Goal: Book appointment/travel/reservation

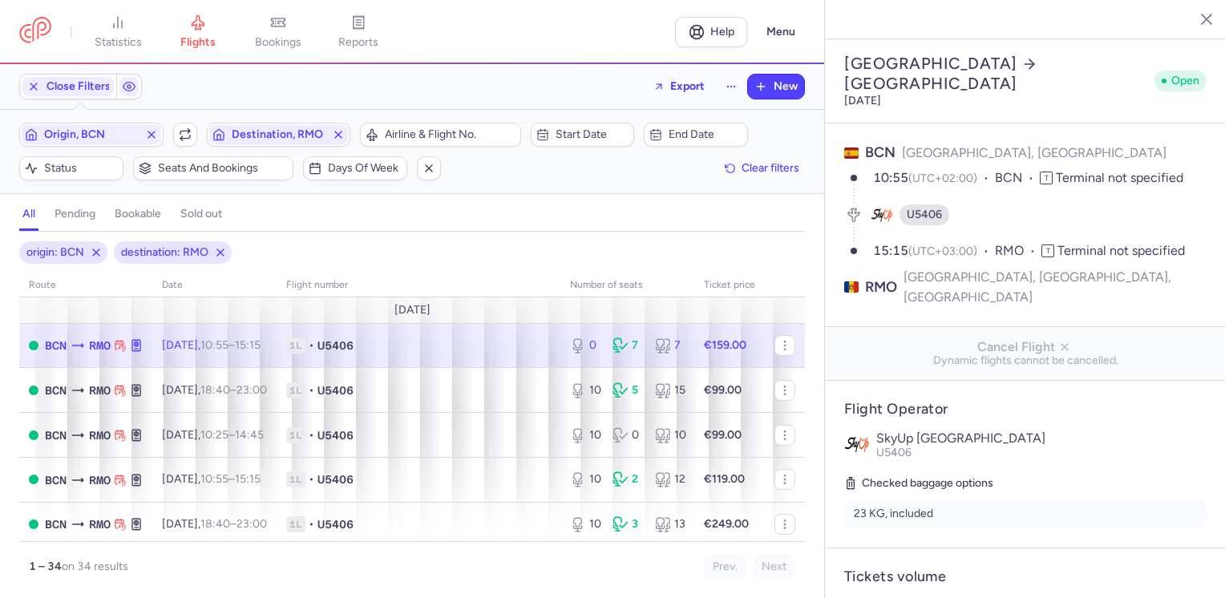
select select "hours"
click at [143, 131] on span "Origin, BCN" at bounding box center [91, 134] width 139 height 19
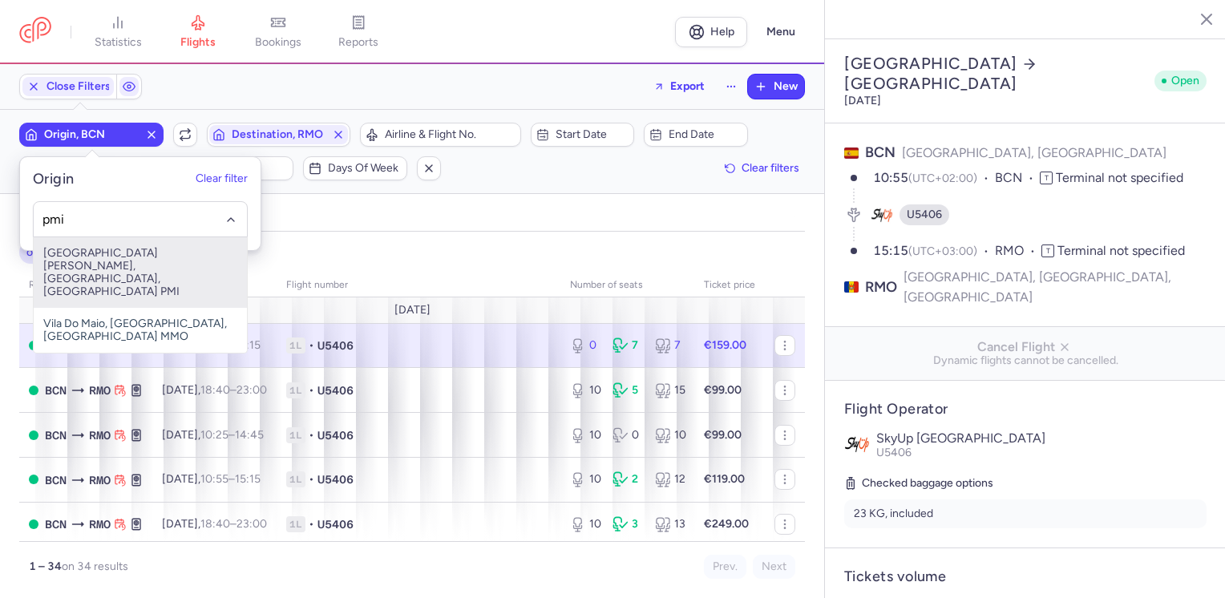
click at [56, 255] on span "Son Sant Joan Airport, Palma, Spain PMI" at bounding box center [140, 272] width 213 height 71
type input "pmi"
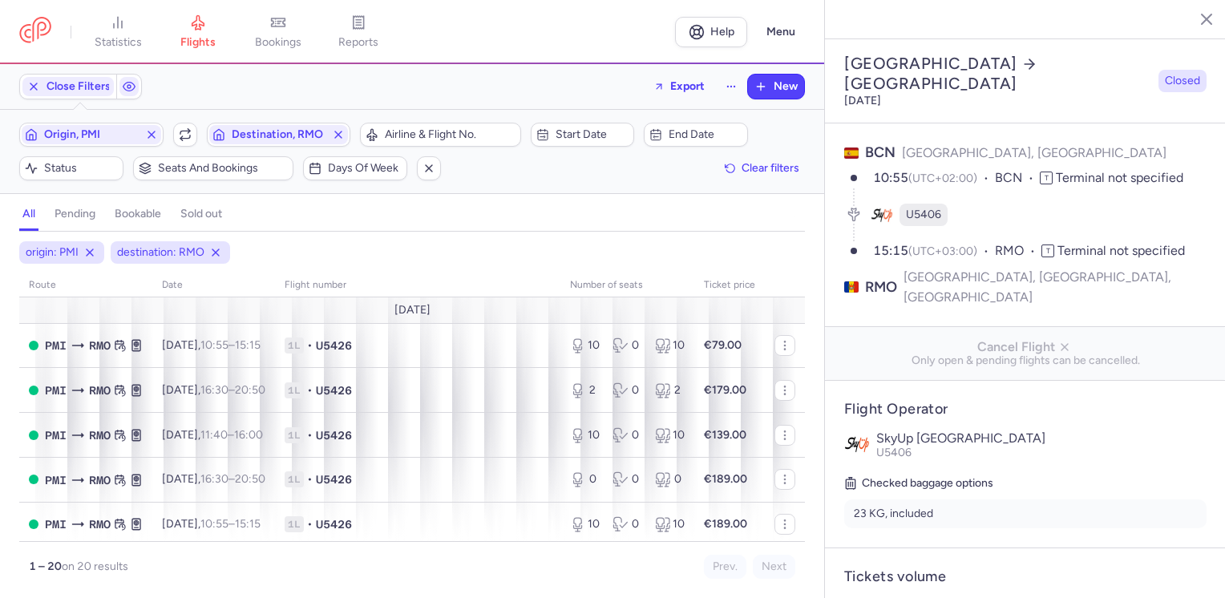
select select "hours"
